Goal: Transaction & Acquisition: Purchase product/service

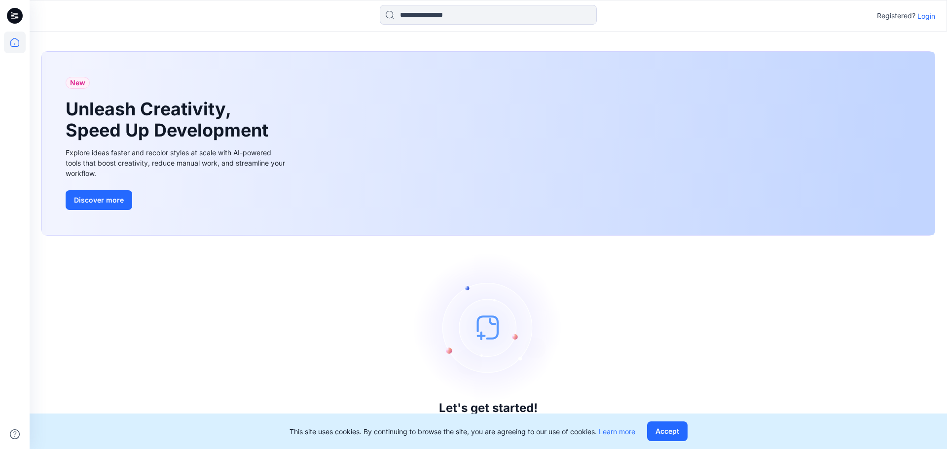
click at [930, 16] on p "Login" at bounding box center [926, 16] width 18 height 10
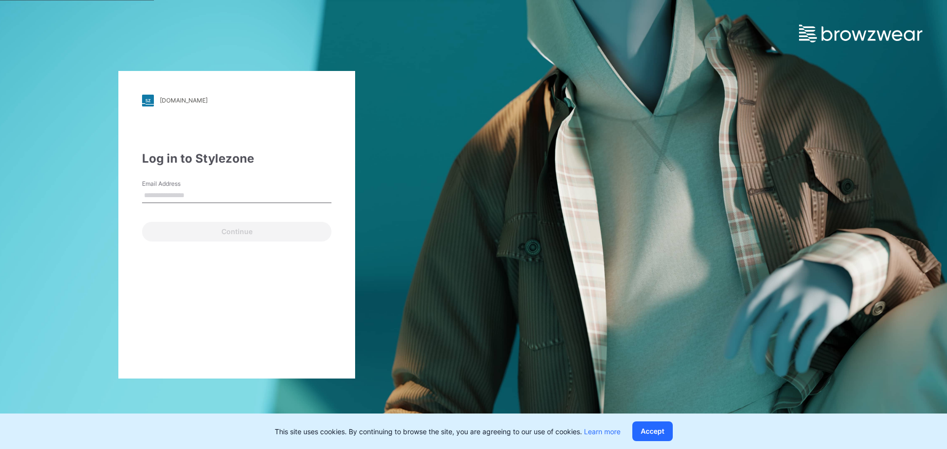
type input "**********"
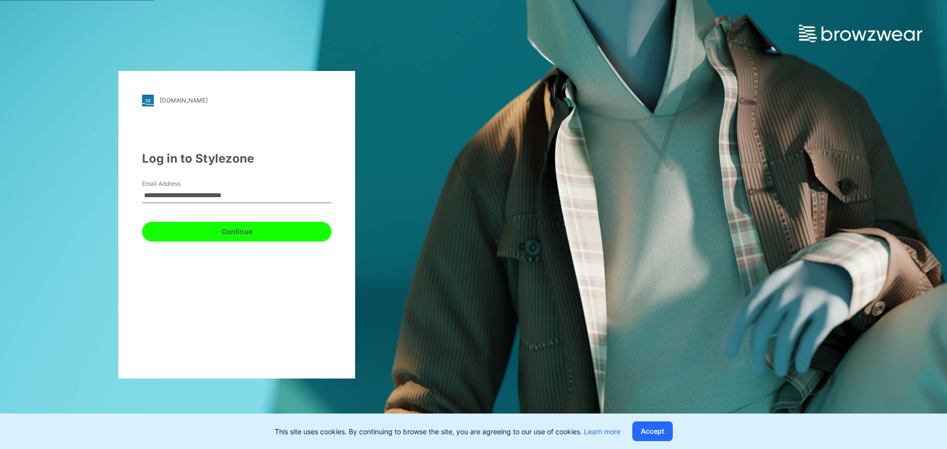
click at [236, 235] on button "Continue" at bounding box center [236, 232] width 189 height 20
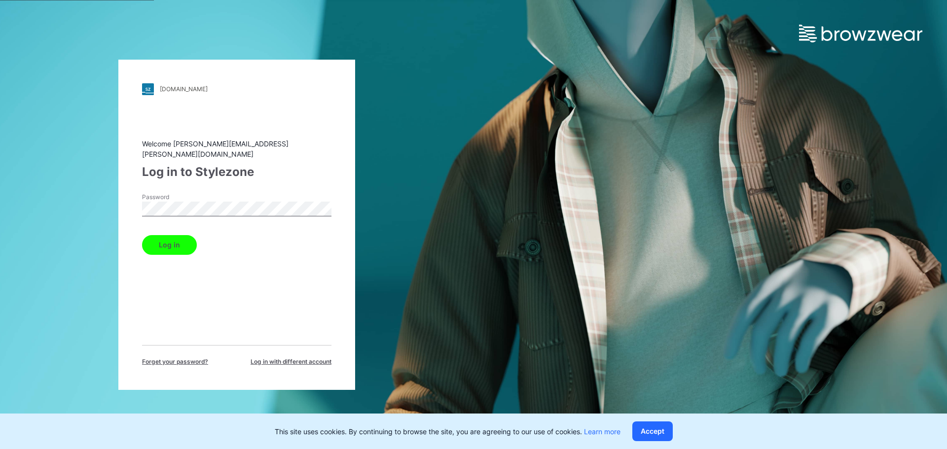
click at [200, 235] on div "Log in" at bounding box center [236, 243] width 189 height 24
click at [192, 237] on button "Log in" at bounding box center [169, 245] width 55 height 20
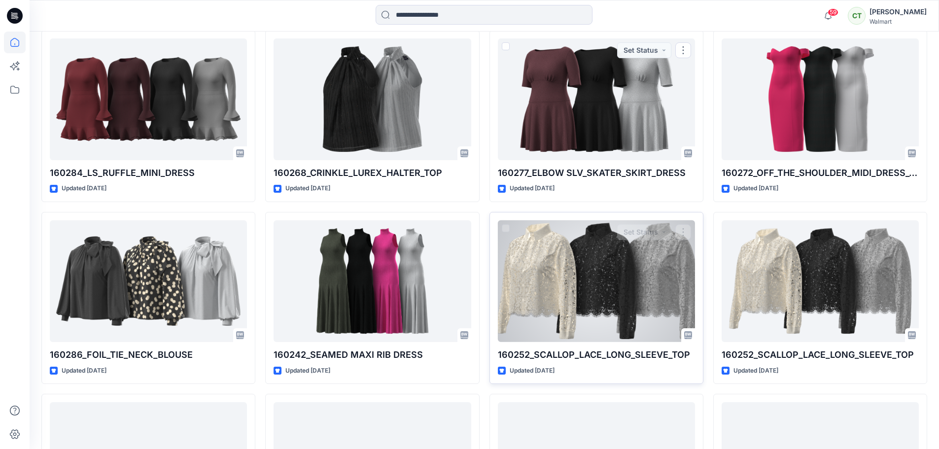
scroll to position [5931, 0]
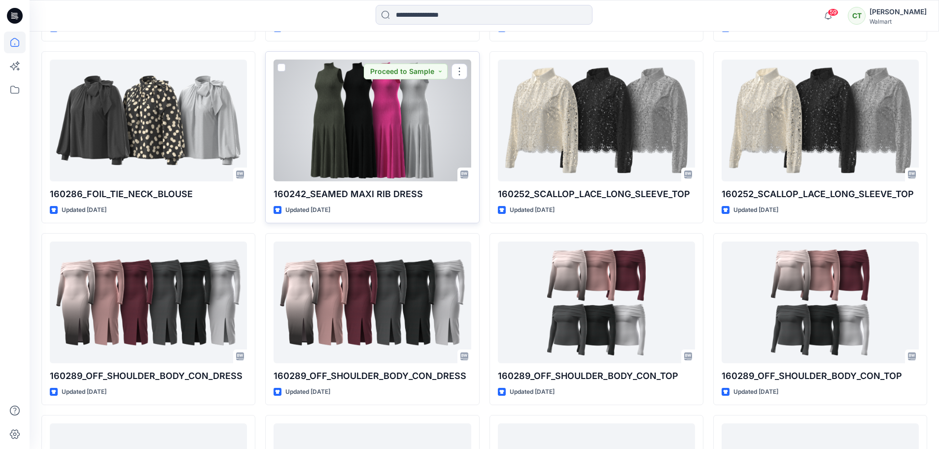
click at [393, 122] on div at bounding box center [372, 121] width 197 height 122
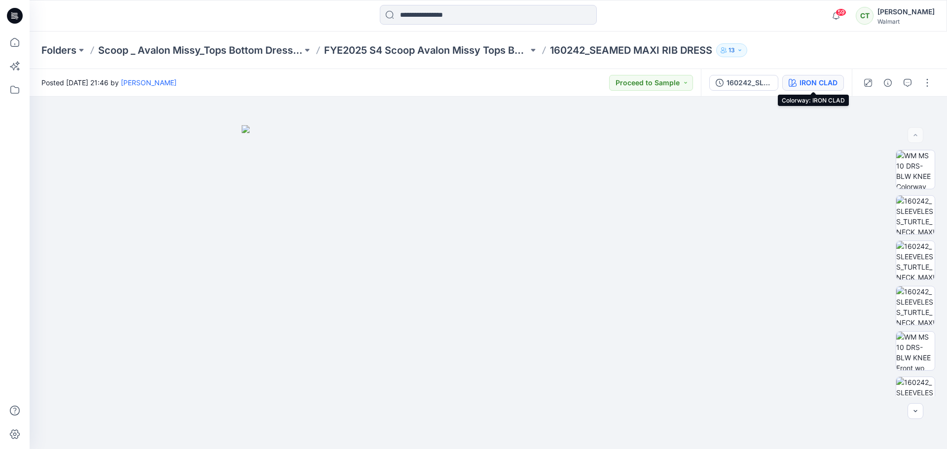
click at [799, 84] on button "IRON CLAD" at bounding box center [813, 83] width 62 height 16
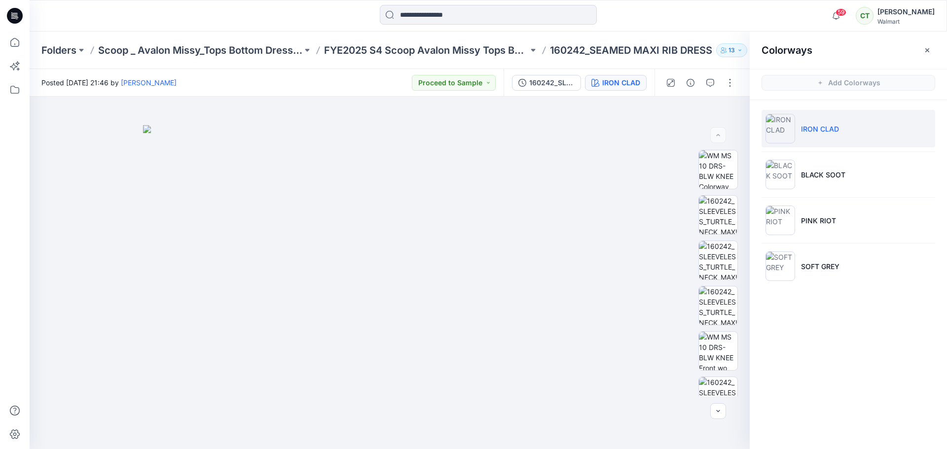
click at [818, 127] on p "IRON CLAD" at bounding box center [820, 129] width 38 height 10
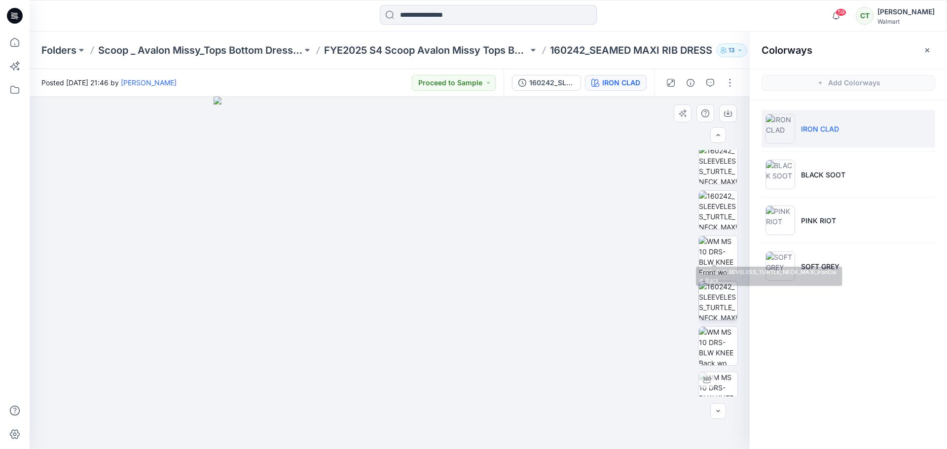
scroll to position [99, 0]
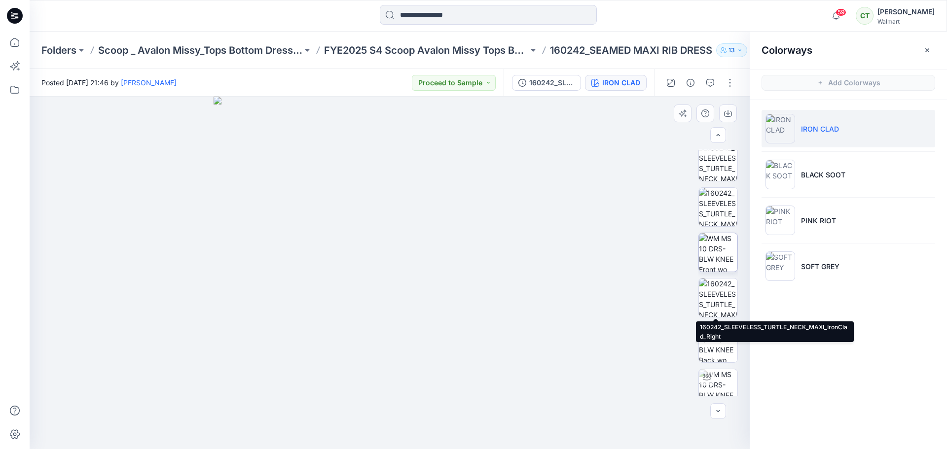
click at [724, 247] on img at bounding box center [718, 252] width 38 height 38
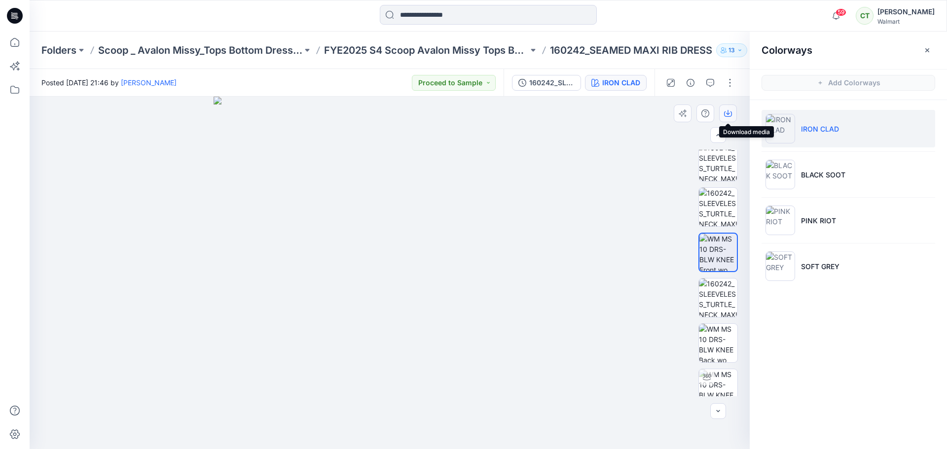
click at [729, 114] on icon "button" at bounding box center [728, 113] width 8 height 8
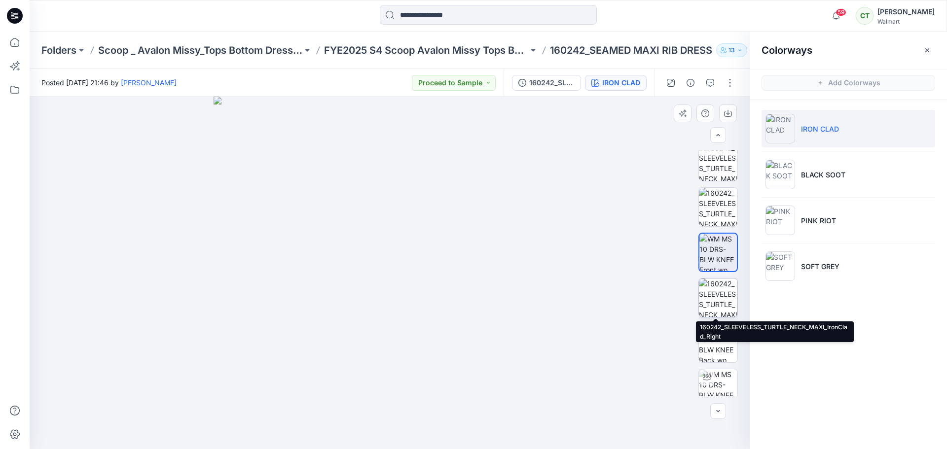
click at [715, 297] on img at bounding box center [718, 298] width 38 height 38
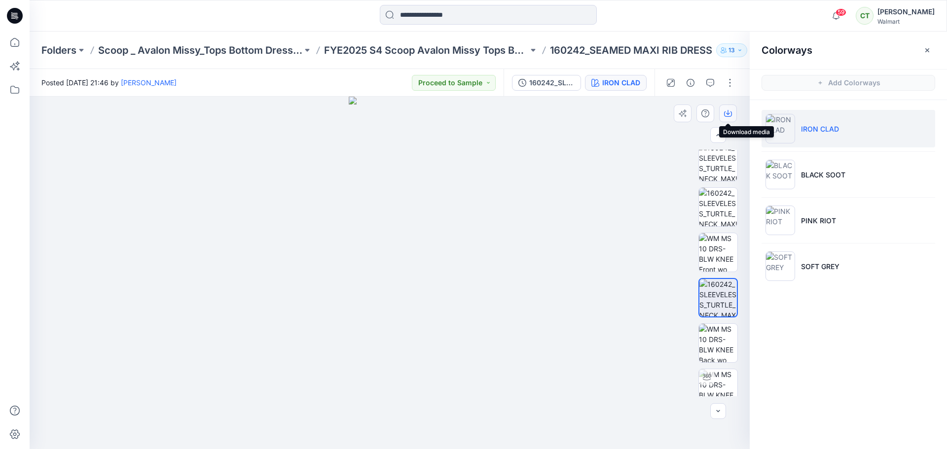
click at [733, 115] on button "button" at bounding box center [728, 114] width 18 height 18
click at [716, 346] on img at bounding box center [718, 343] width 38 height 38
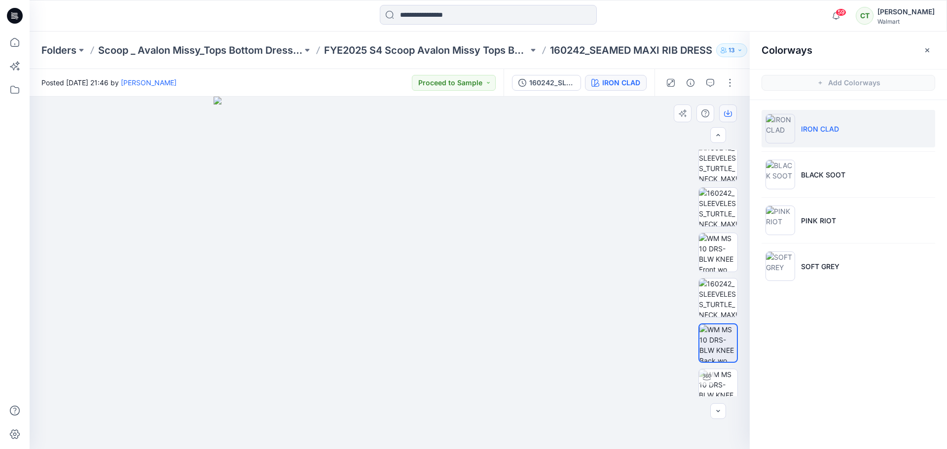
click at [728, 116] on icon "button" at bounding box center [728, 113] width 8 height 8
click at [816, 220] on p "PINK RIOT" at bounding box center [818, 220] width 35 height 10
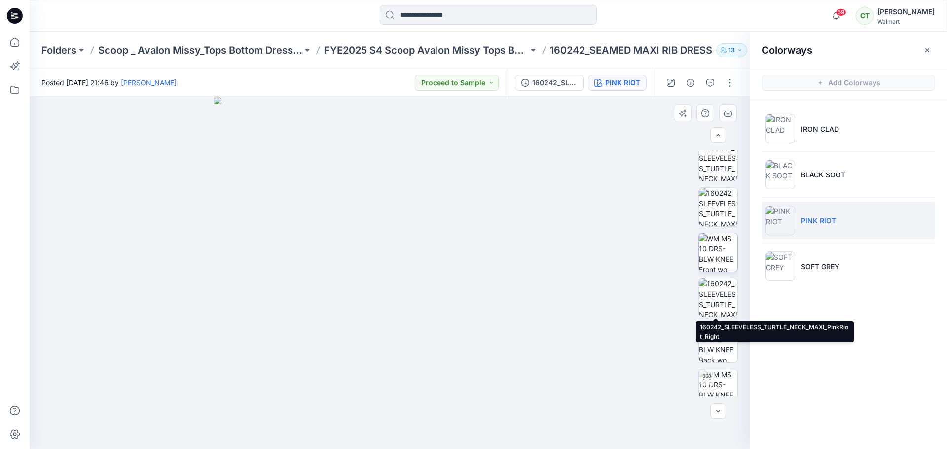
click at [713, 251] on img at bounding box center [718, 252] width 38 height 38
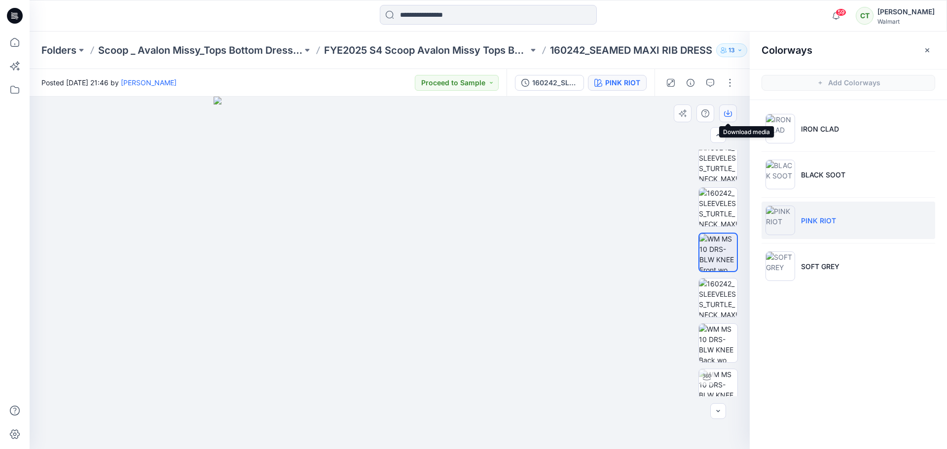
click at [731, 111] on icon "button" at bounding box center [728, 113] width 8 height 8
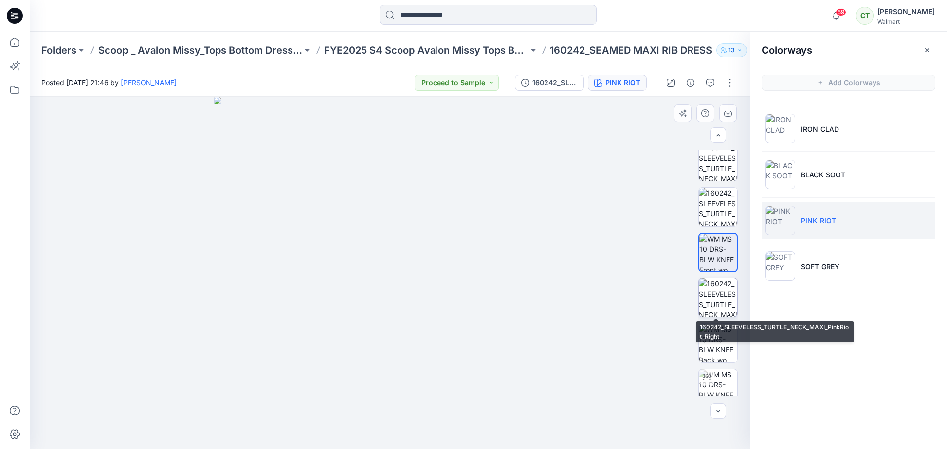
click at [722, 300] on img at bounding box center [718, 298] width 38 height 38
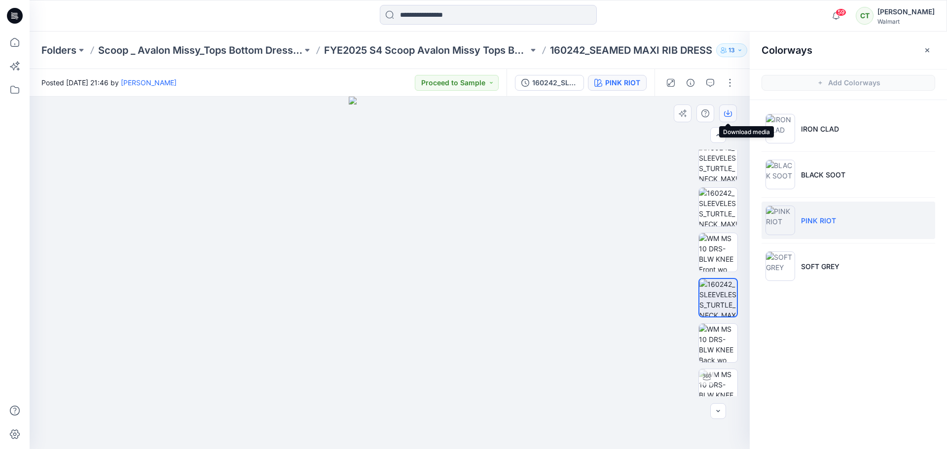
click at [728, 113] on icon "button" at bounding box center [728, 113] width 8 height 8
click at [714, 341] on img at bounding box center [718, 343] width 38 height 38
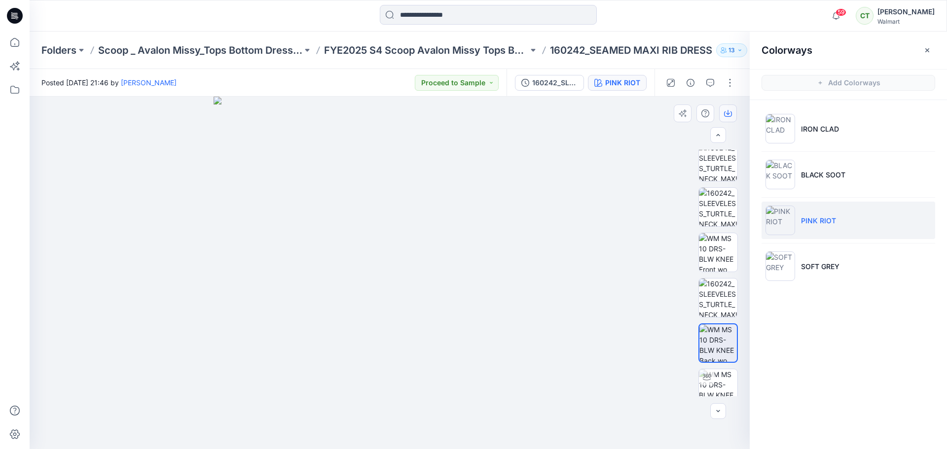
click at [729, 116] on icon "button" at bounding box center [728, 113] width 8 height 5
